Goal: Transaction & Acquisition: Download file/media

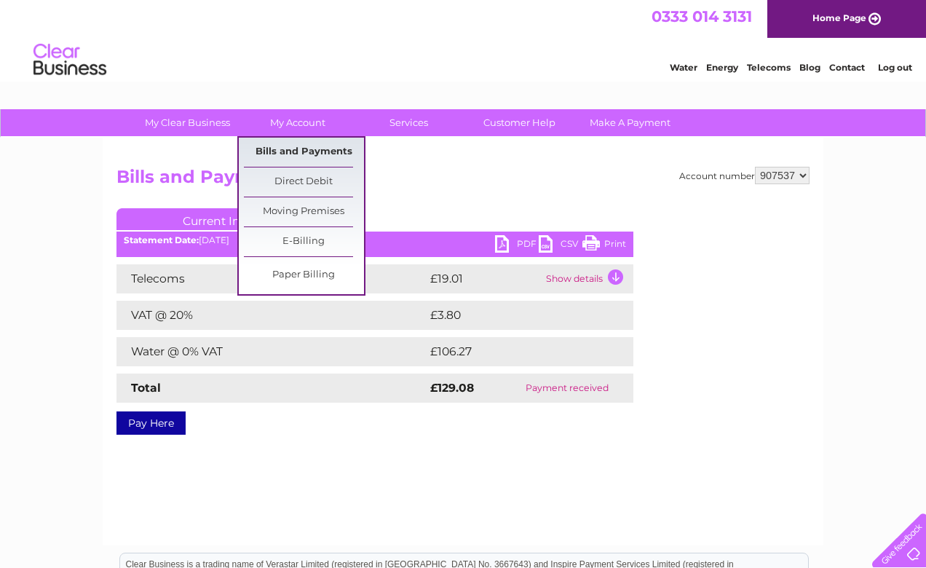
click at [297, 154] on link "Bills and Payments" at bounding box center [304, 152] width 120 height 29
click at [296, 149] on link "Bills and Payments" at bounding box center [304, 152] width 120 height 29
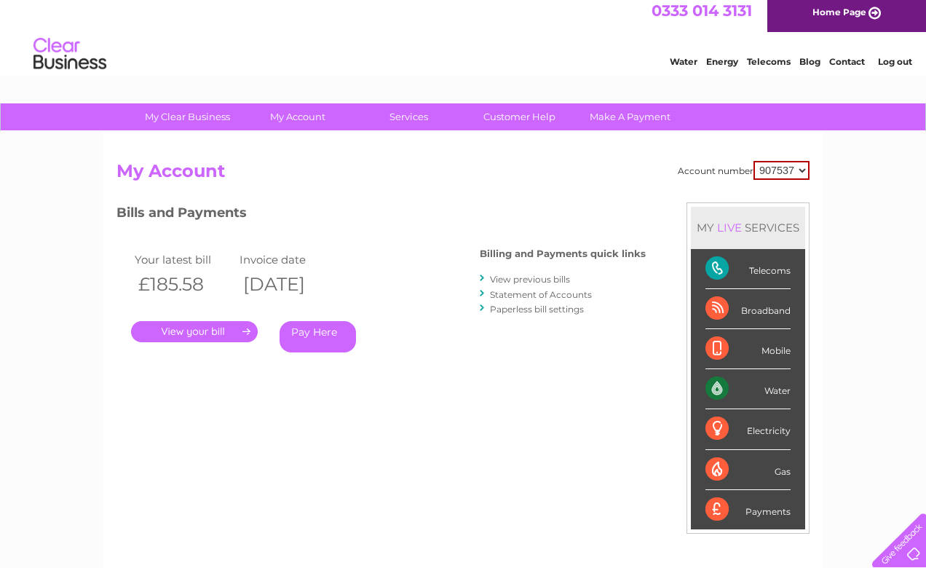
scroll to position [11, 0]
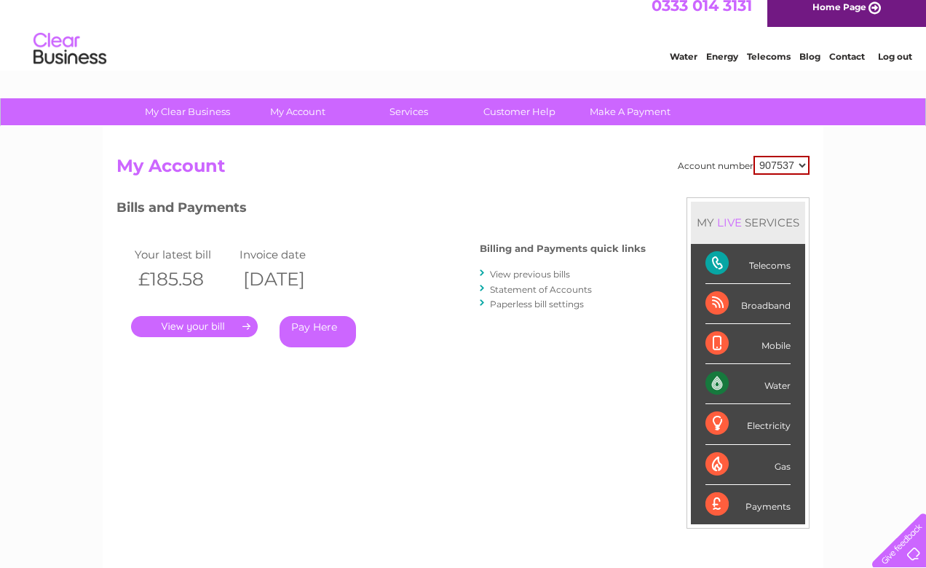
click at [508, 277] on link "View previous bills" at bounding box center [530, 274] width 80 height 11
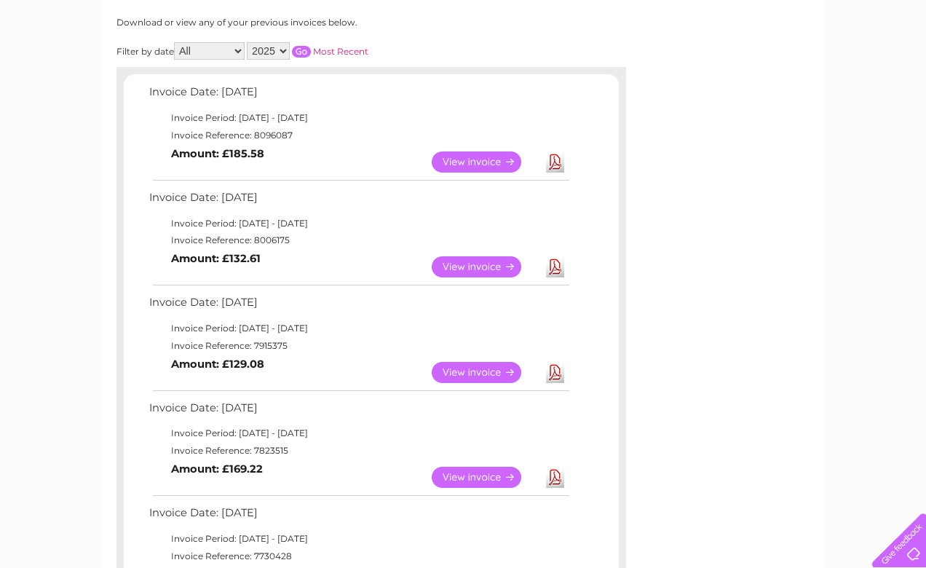
scroll to position [192, 0]
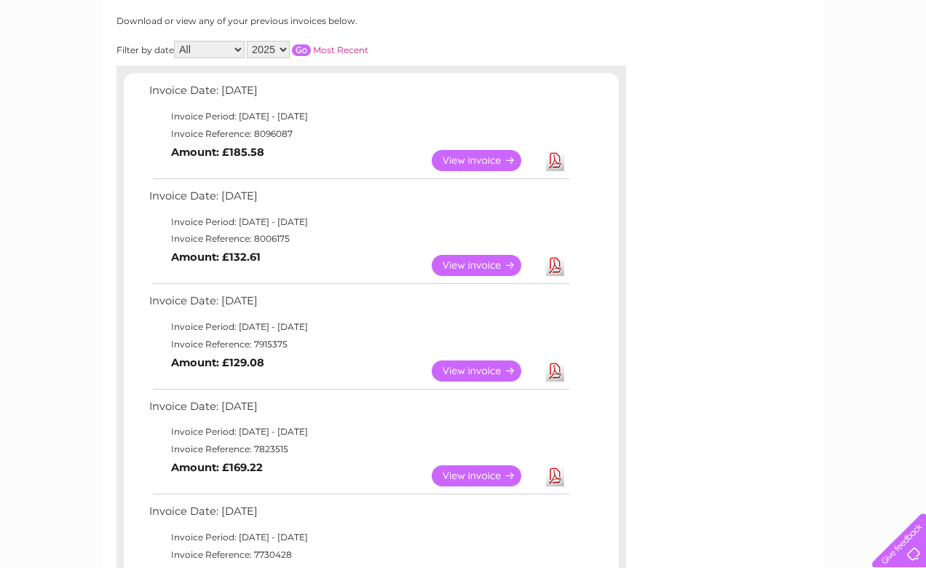
click at [556, 157] on link "Download" at bounding box center [555, 160] width 18 height 21
click at [552, 259] on link "Download" at bounding box center [555, 265] width 18 height 21
click at [558, 366] on link "Download" at bounding box center [555, 370] width 18 height 21
click at [557, 465] on link "Download" at bounding box center [555, 475] width 18 height 21
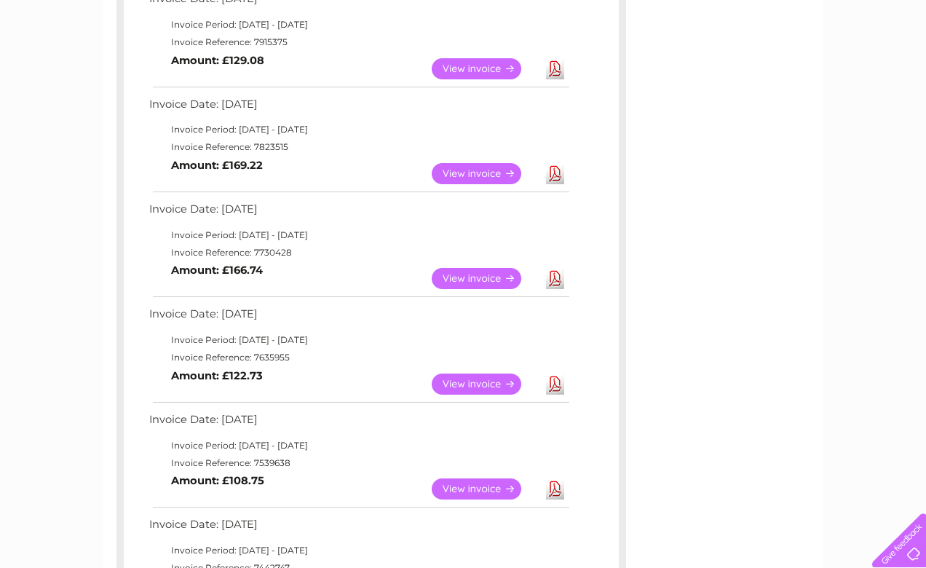
scroll to position [504, 0]
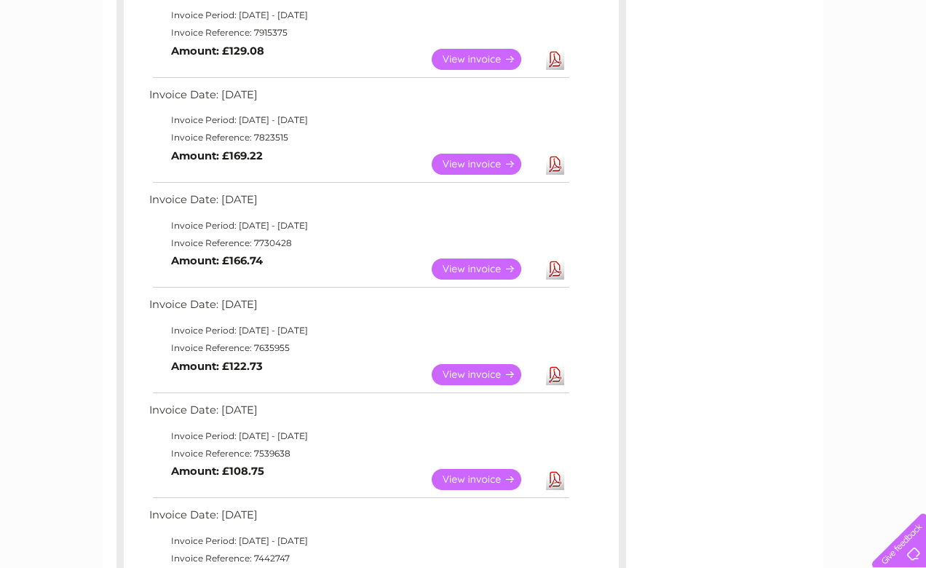
click at [547, 259] on link "Download" at bounding box center [555, 268] width 18 height 21
click at [557, 364] on link "Download" at bounding box center [555, 374] width 18 height 21
click at [555, 469] on link "Download" at bounding box center [555, 479] width 18 height 21
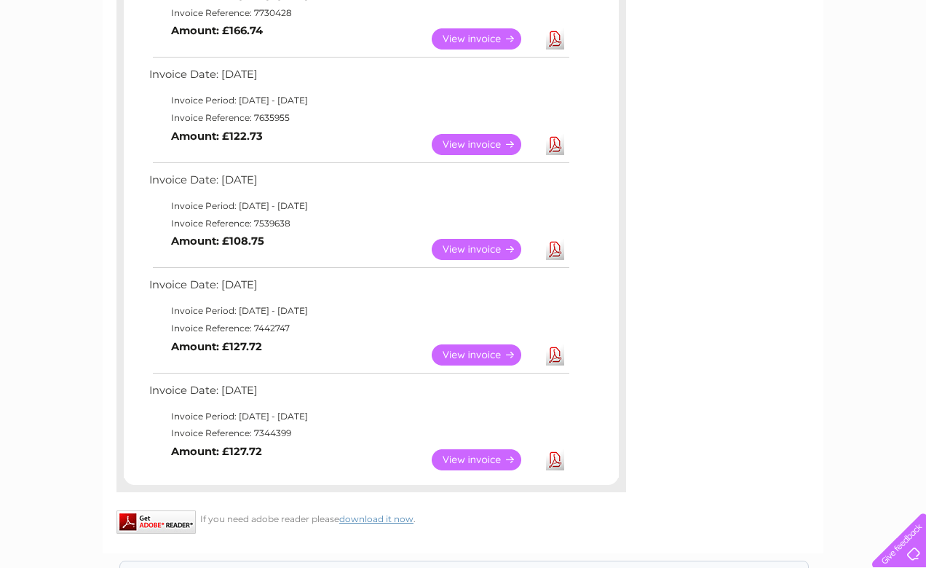
scroll to position [768, 0]
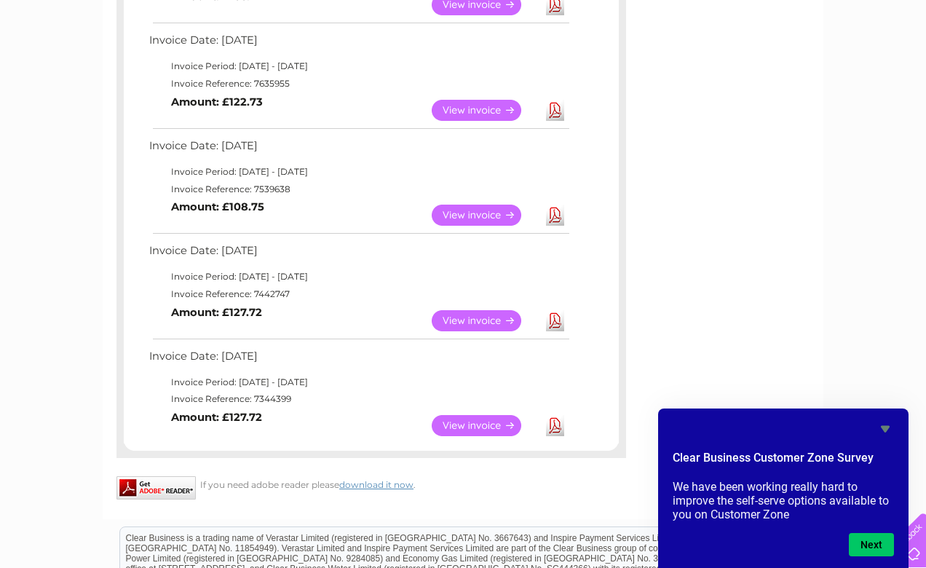
click at [555, 310] on link "Download" at bounding box center [555, 320] width 18 height 21
click at [553, 415] on link "Download" at bounding box center [555, 425] width 18 height 21
